Goal: Transaction & Acquisition: Purchase product/service

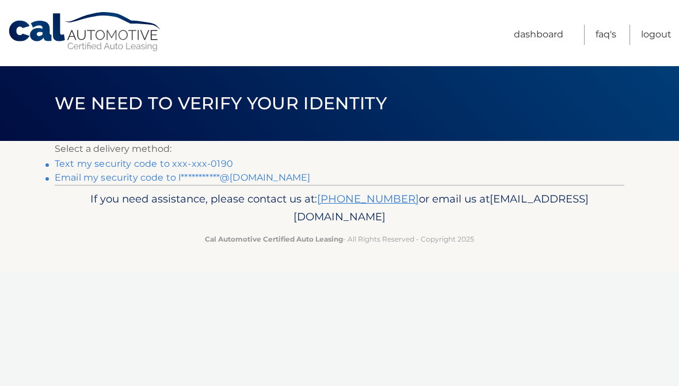
click at [262, 175] on link "**********" at bounding box center [182, 177] width 255 height 11
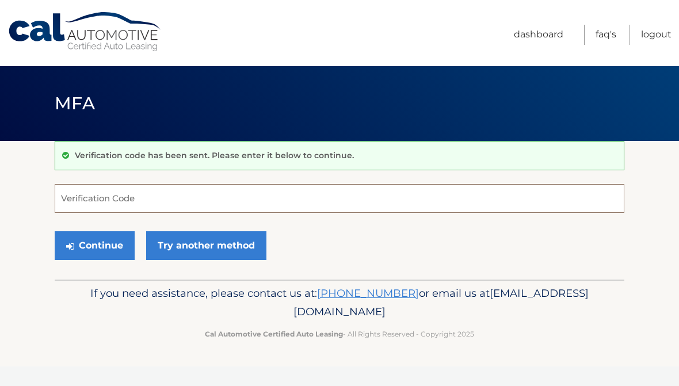
click at [87, 199] on input "Verification Code" at bounding box center [340, 198] width 570 height 29
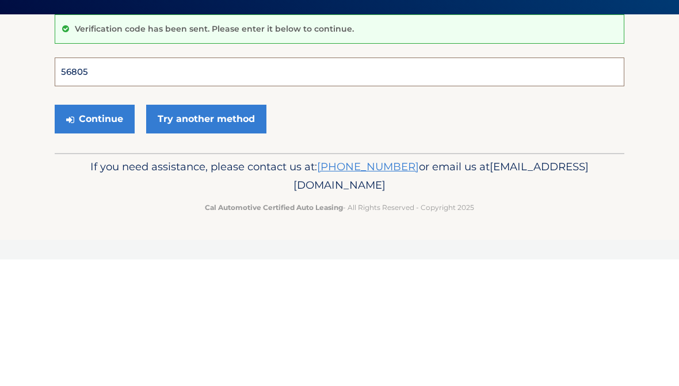
type input "568059"
click at [94, 231] on button "Continue" at bounding box center [95, 245] width 80 height 29
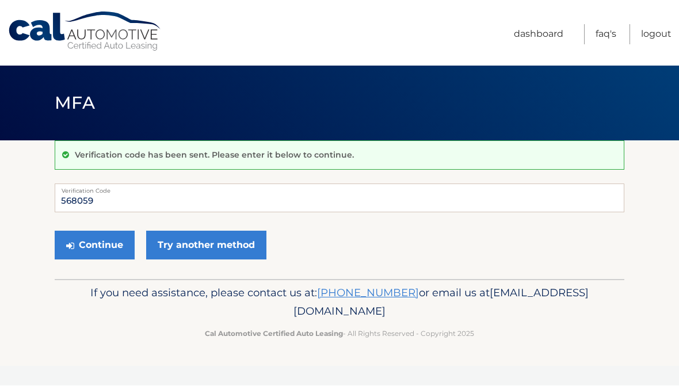
click at [93, 247] on button "Continue" at bounding box center [95, 245] width 80 height 29
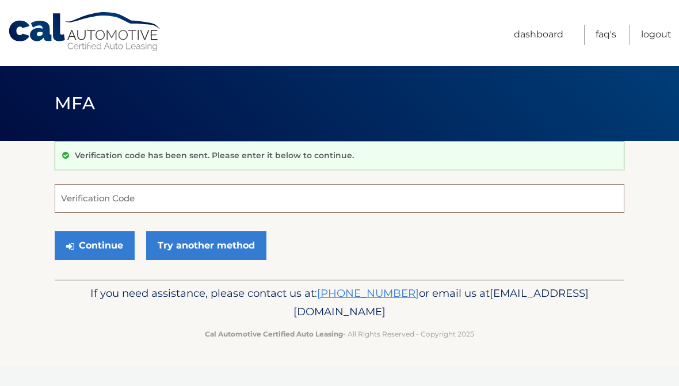
click at [78, 201] on input "Verification Code" at bounding box center [340, 198] width 570 height 29
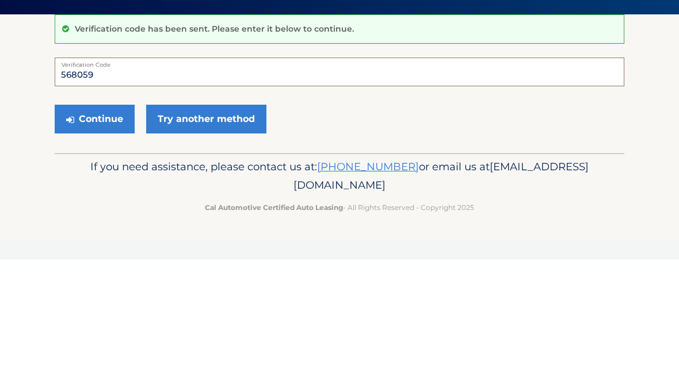
type input "568059"
click at [90, 231] on button "Continue" at bounding box center [95, 245] width 80 height 29
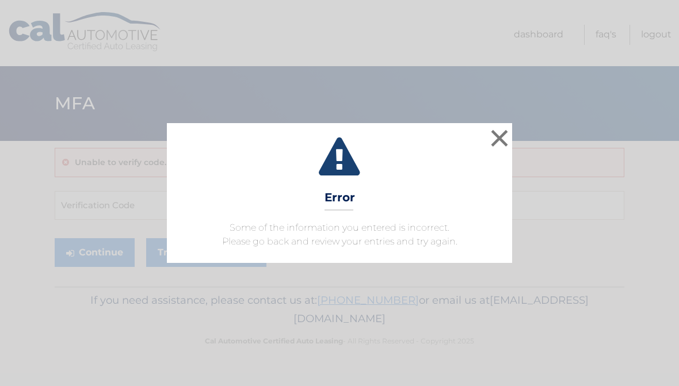
click at [502, 138] on button "×" at bounding box center [499, 138] width 23 height 23
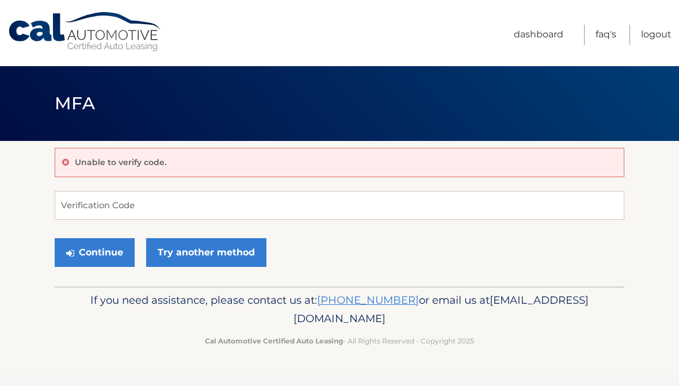
click at [188, 264] on link "Try another method" at bounding box center [206, 252] width 120 height 29
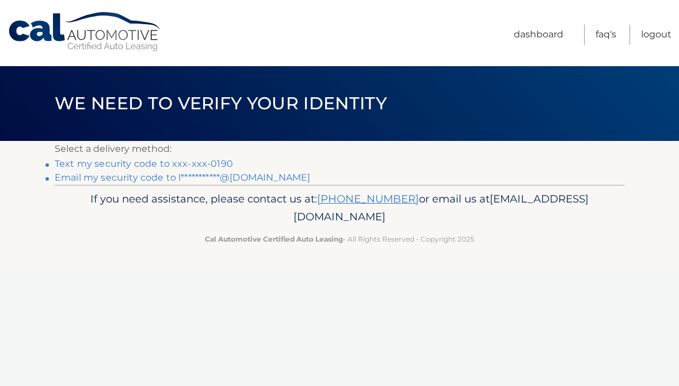
click at [75, 182] on link "**********" at bounding box center [182, 177] width 255 height 11
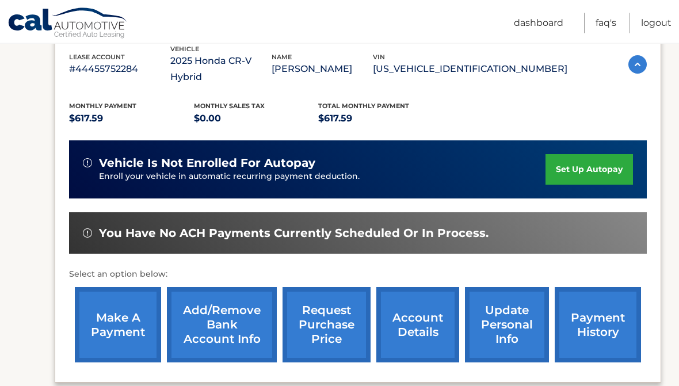
scroll to position [209, 0]
click at [115, 308] on link "make a payment" at bounding box center [118, 324] width 86 height 75
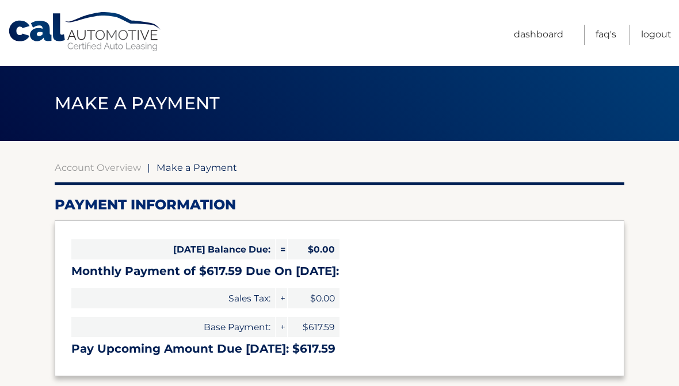
select select "NGZiZTRlM2YtODY4Zi00ODgwLWJmZGQtNzZhZTgzMzQ0MmU3"
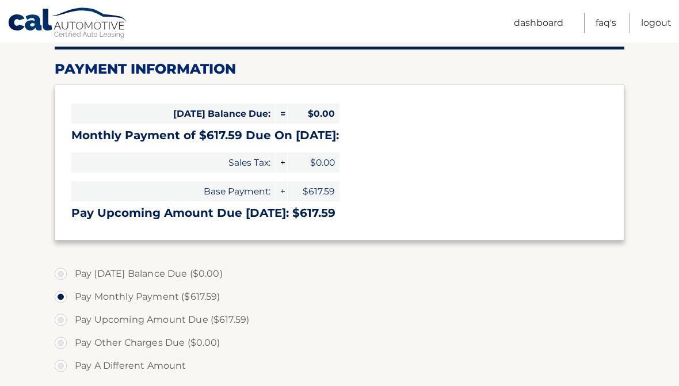
scroll to position [136, 0]
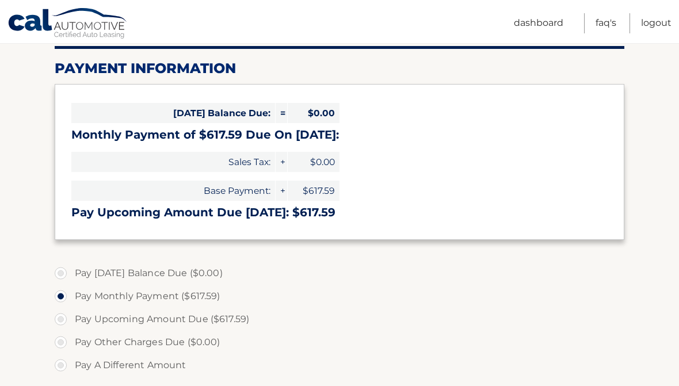
click at [64, 322] on label "Pay Upcoming Amount Due ($617.59)" at bounding box center [340, 319] width 570 height 23
click at [64, 322] on input "Pay Upcoming Amount Due ($617.59)" at bounding box center [65, 317] width 12 height 18
radio input "true"
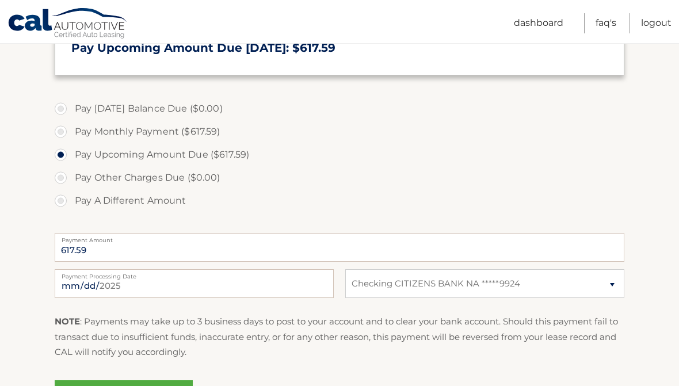
scroll to position [302, 0]
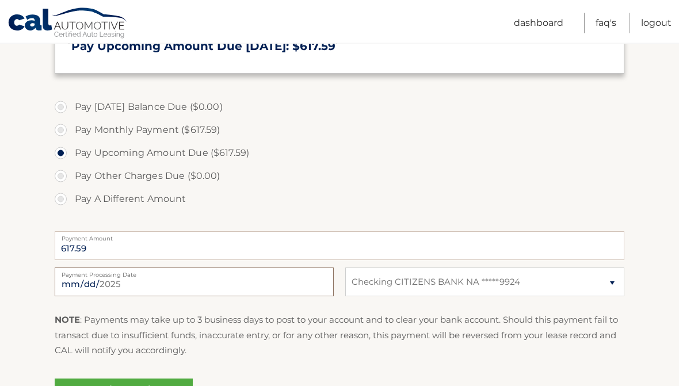
click at [266, 281] on input "2025-08-15" at bounding box center [194, 282] width 279 height 29
click at [263, 280] on input "2025-08-22" at bounding box center [194, 282] width 279 height 29
type input "2025-08-18"
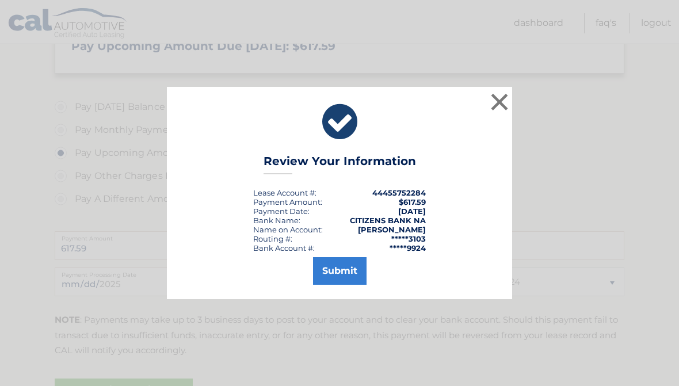
click at [341, 285] on button "Submit" at bounding box center [340, 271] width 54 height 28
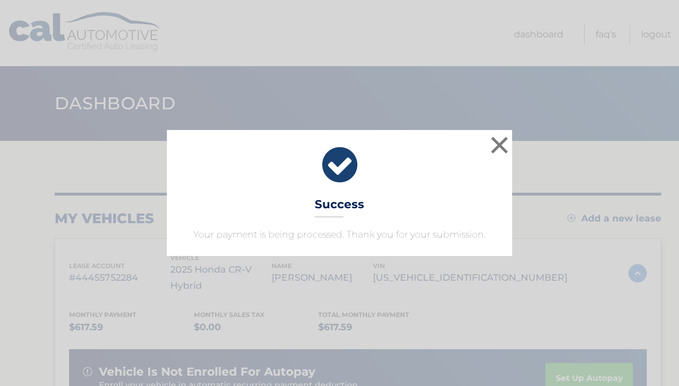
click at [508, 142] on button "×" at bounding box center [499, 144] width 23 height 23
